Goal: Book appointment/travel/reservation

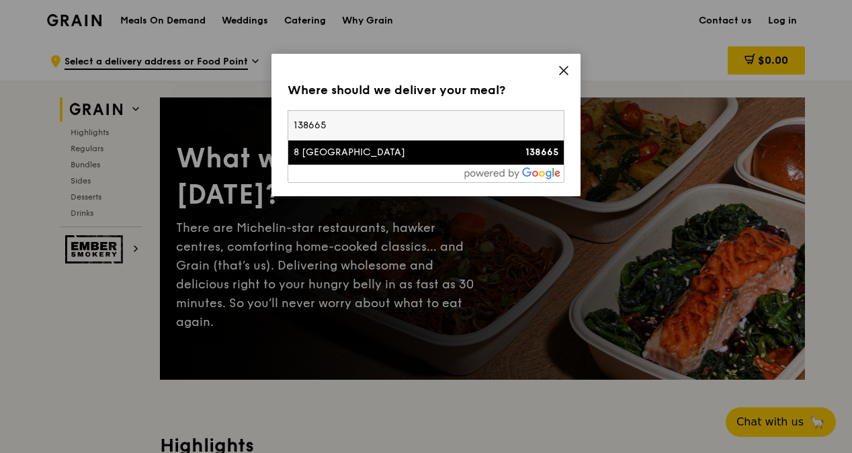
type input "138665"
click at [367, 152] on div "8 [GEOGRAPHIC_DATA]" at bounding box center [393, 152] width 199 height 13
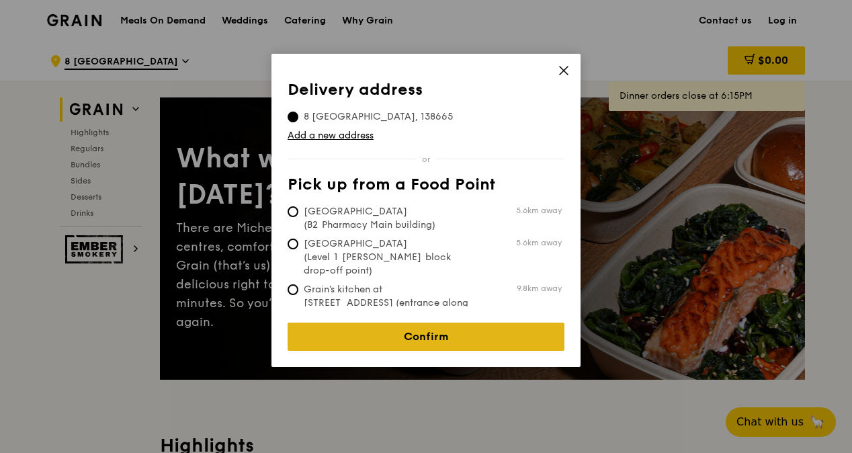
click at [442, 324] on link "Confirm" at bounding box center [426, 336] width 277 height 28
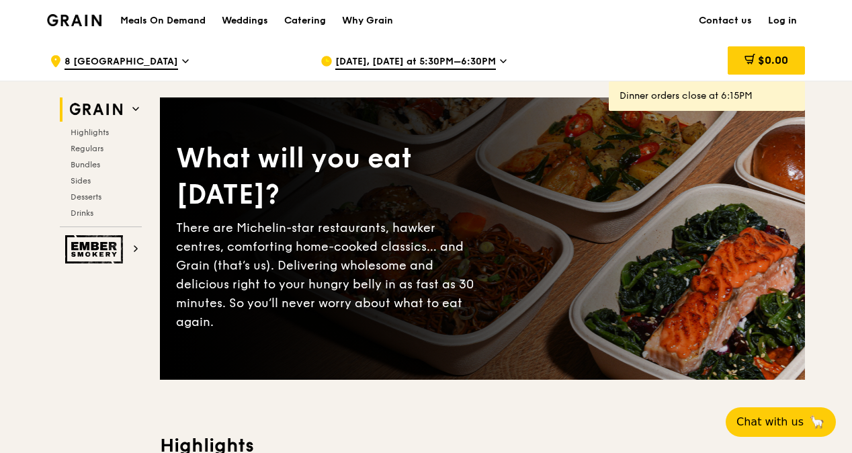
click at [437, 58] on span "[DATE], [DATE] at 5:30PM–6:30PM" at bounding box center [415, 62] width 161 height 15
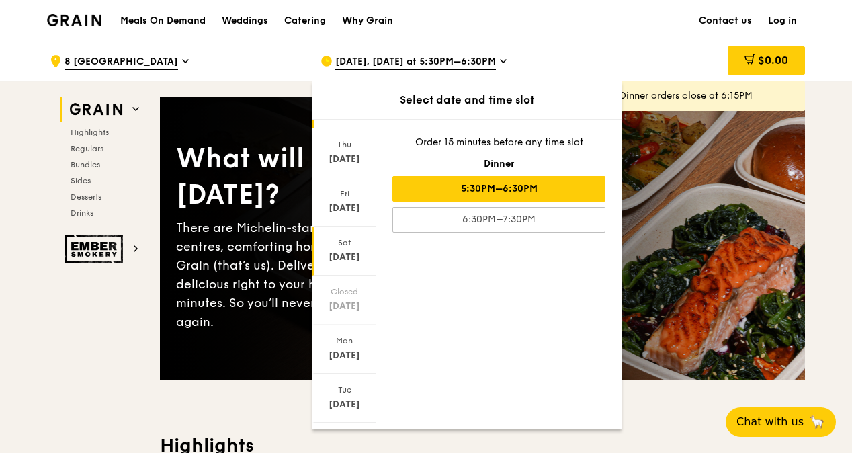
scroll to position [101, 0]
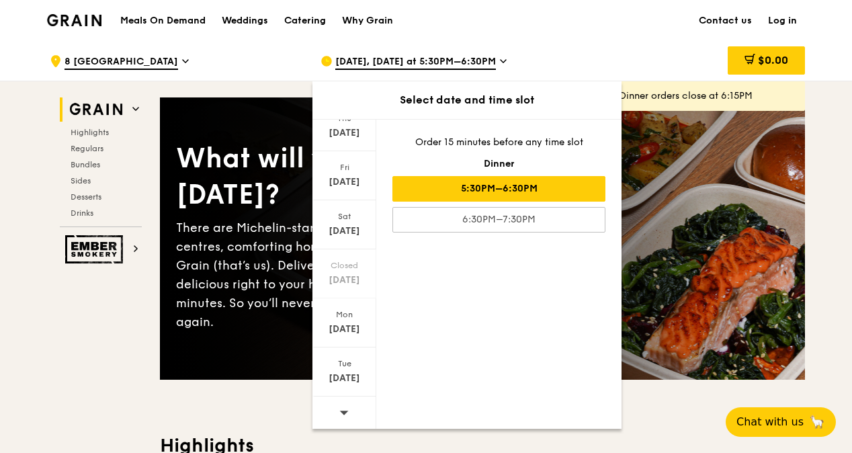
click at [344, 408] on icon at bounding box center [343, 412] width 9 height 10
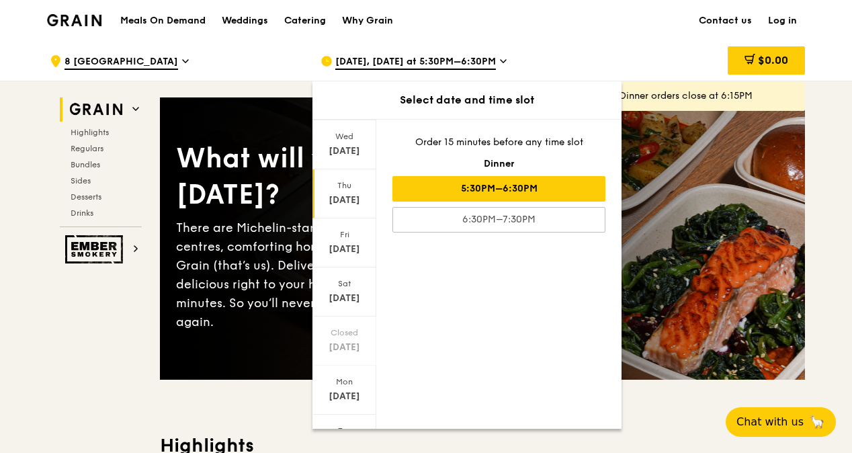
click at [341, 196] on div "[DATE]" at bounding box center [344, 199] width 60 height 13
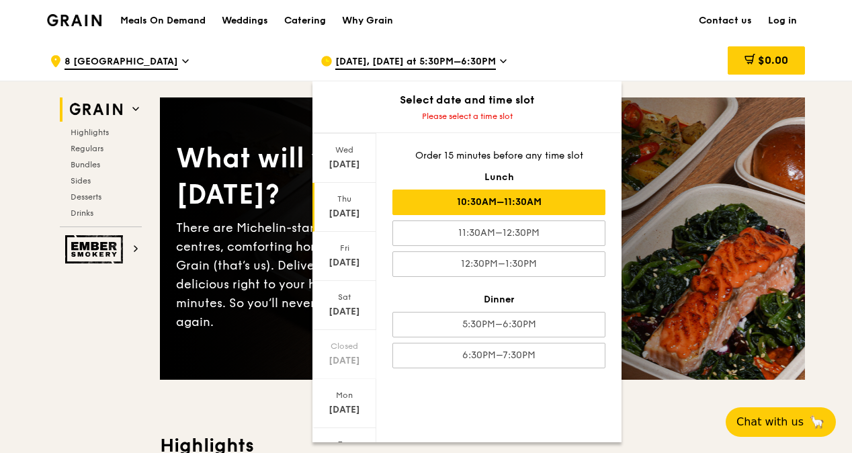
click at [532, 193] on div "10:30AM–11:30AM" at bounding box center [498, 202] width 213 height 26
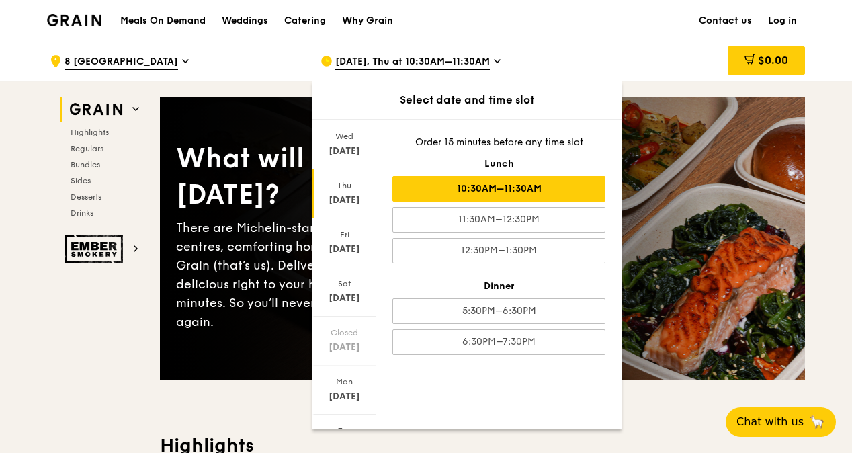
click at [513, 188] on div "10:30AM–11:30AM" at bounding box center [498, 189] width 213 height 26
click at [573, 46] on div "[DATE], Thu at 10:30AM–11:30AM Select date and time slot [DATE] [DATE] [DATE] […" at bounding box center [445, 61] width 271 height 40
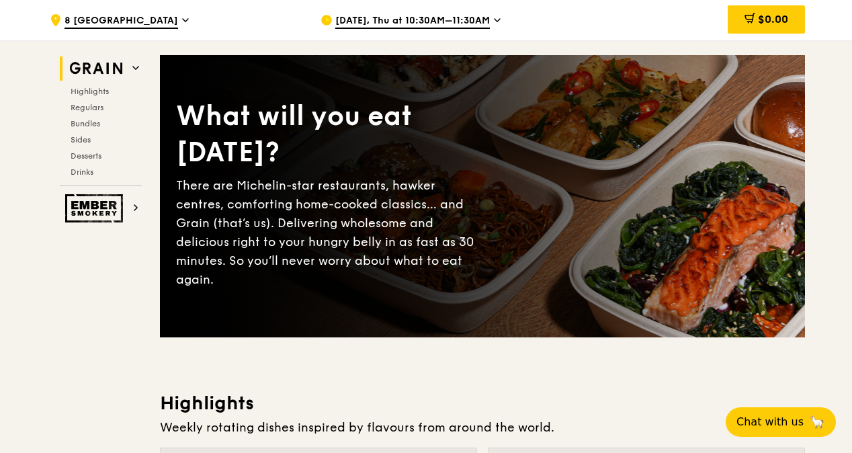
scroll to position [0, 0]
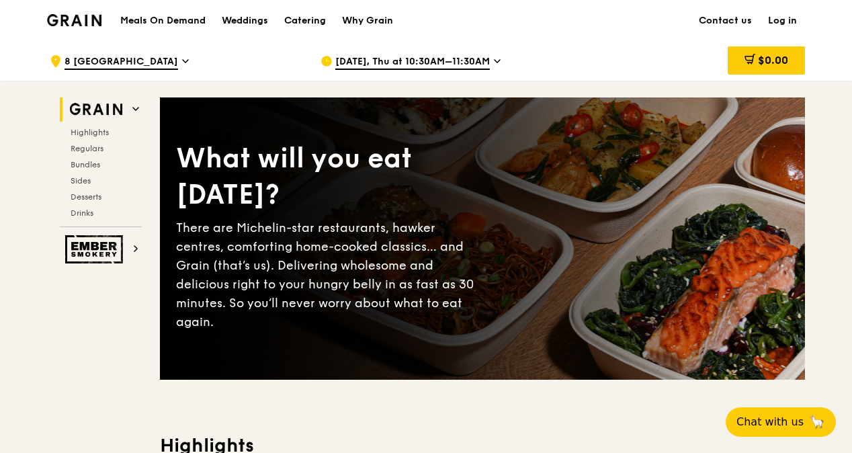
click at [418, 63] on span "[DATE], Thu at 10:30AM–11:30AM" at bounding box center [412, 62] width 155 height 15
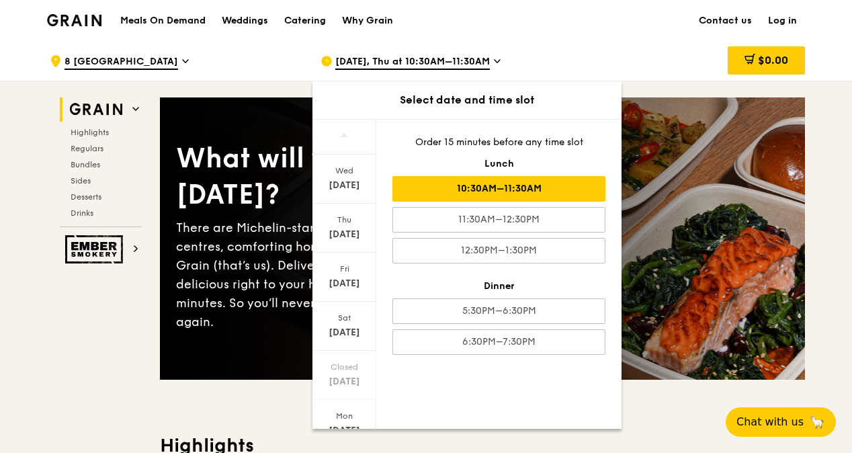
click at [537, 35] on div "Meals On Demand Weddings Catering Why Grain Contact us Log in" at bounding box center [426, 20] width 758 height 41
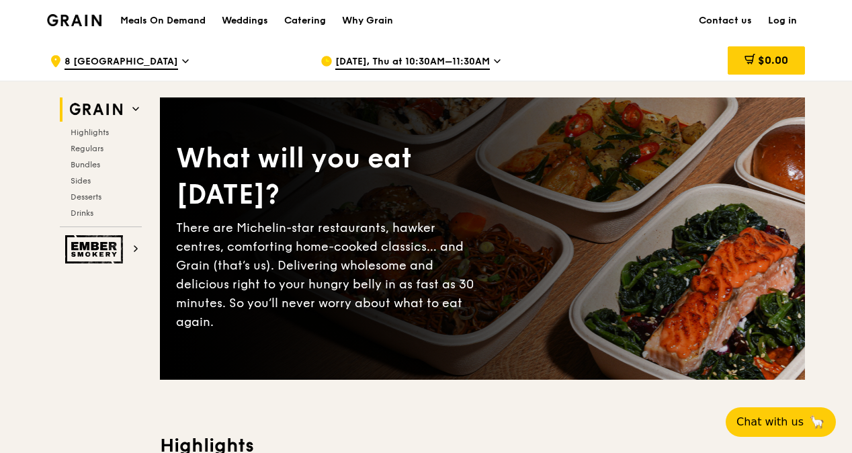
click at [785, 20] on link "Log in" at bounding box center [782, 21] width 45 height 40
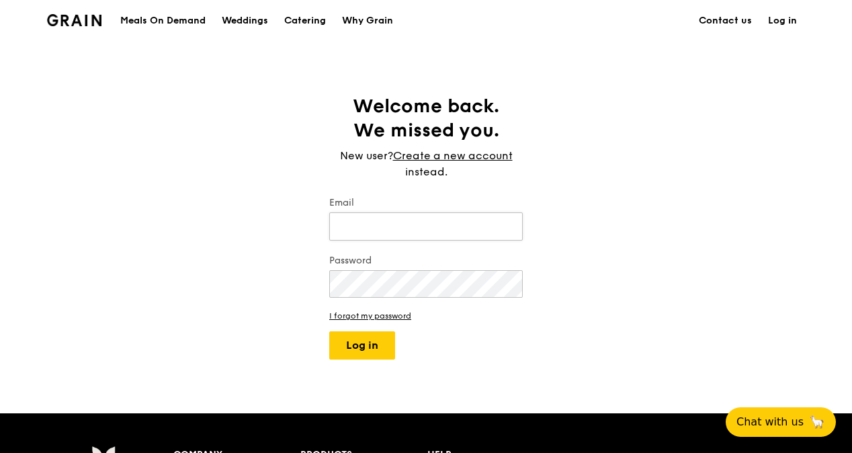
click at [379, 231] on input "Email" at bounding box center [425, 226] width 193 height 28
type input "[EMAIL_ADDRESS][DOMAIN_NAME]"
click at [370, 347] on button "Log in" at bounding box center [362, 345] width 66 height 28
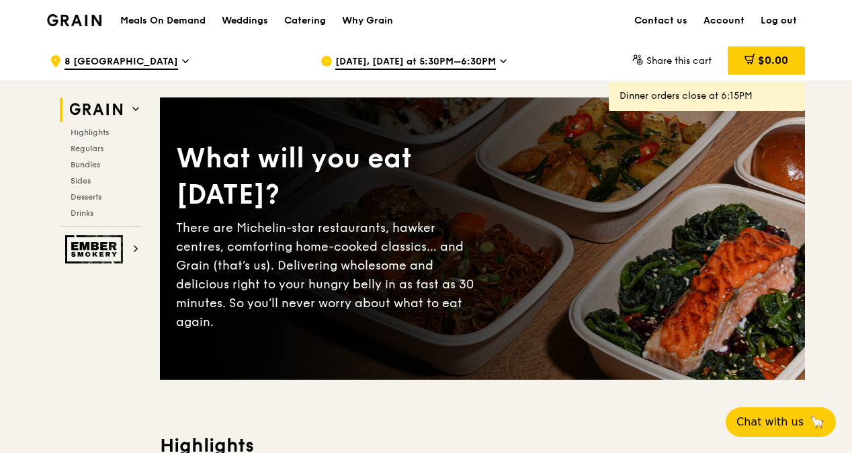
click at [179, 24] on h1 "Meals On Demand" at bounding box center [162, 20] width 85 height 13
click at [458, 63] on span "[DATE], [DATE] at 5:30PM–6:30PM" at bounding box center [415, 62] width 161 height 15
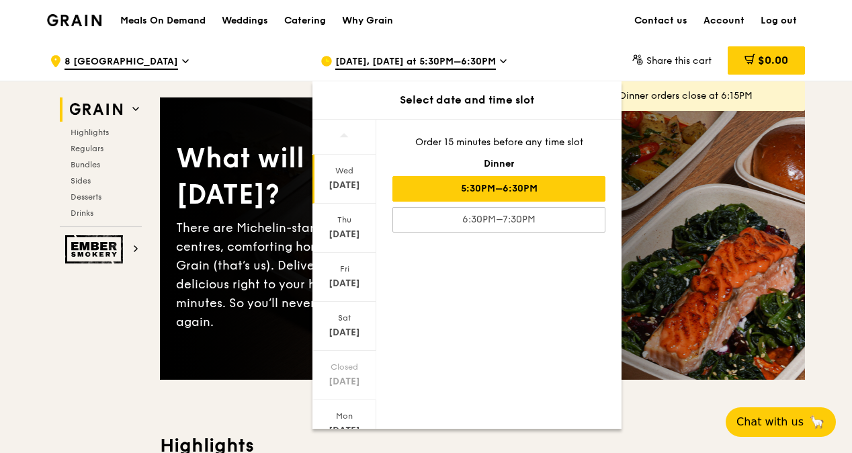
click at [591, 39] on div "Meals On Demand Weddings Catering Why Grain Contact us Account Log out" at bounding box center [426, 20] width 758 height 41
